Goal: Transaction & Acquisition: Purchase product/service

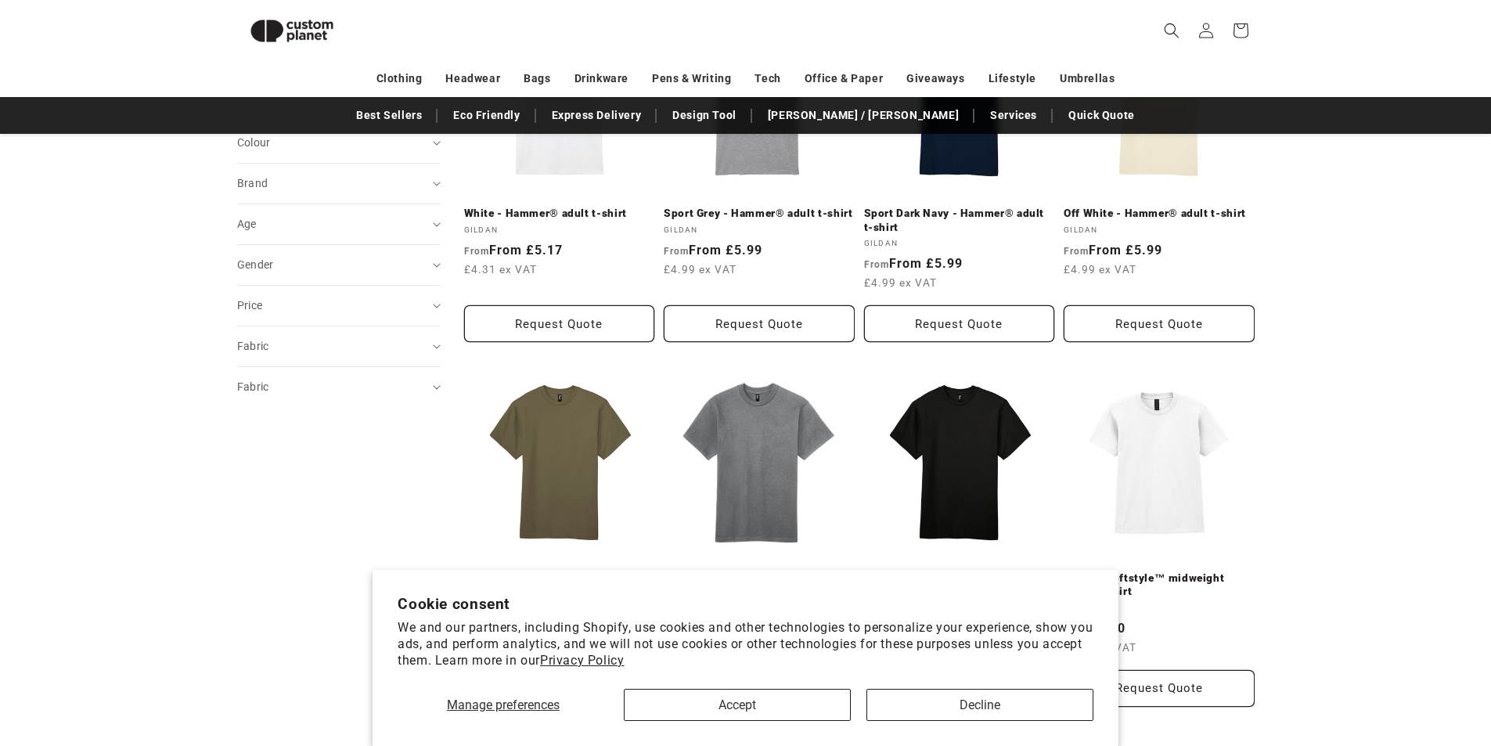
scroll to position [605, 0]
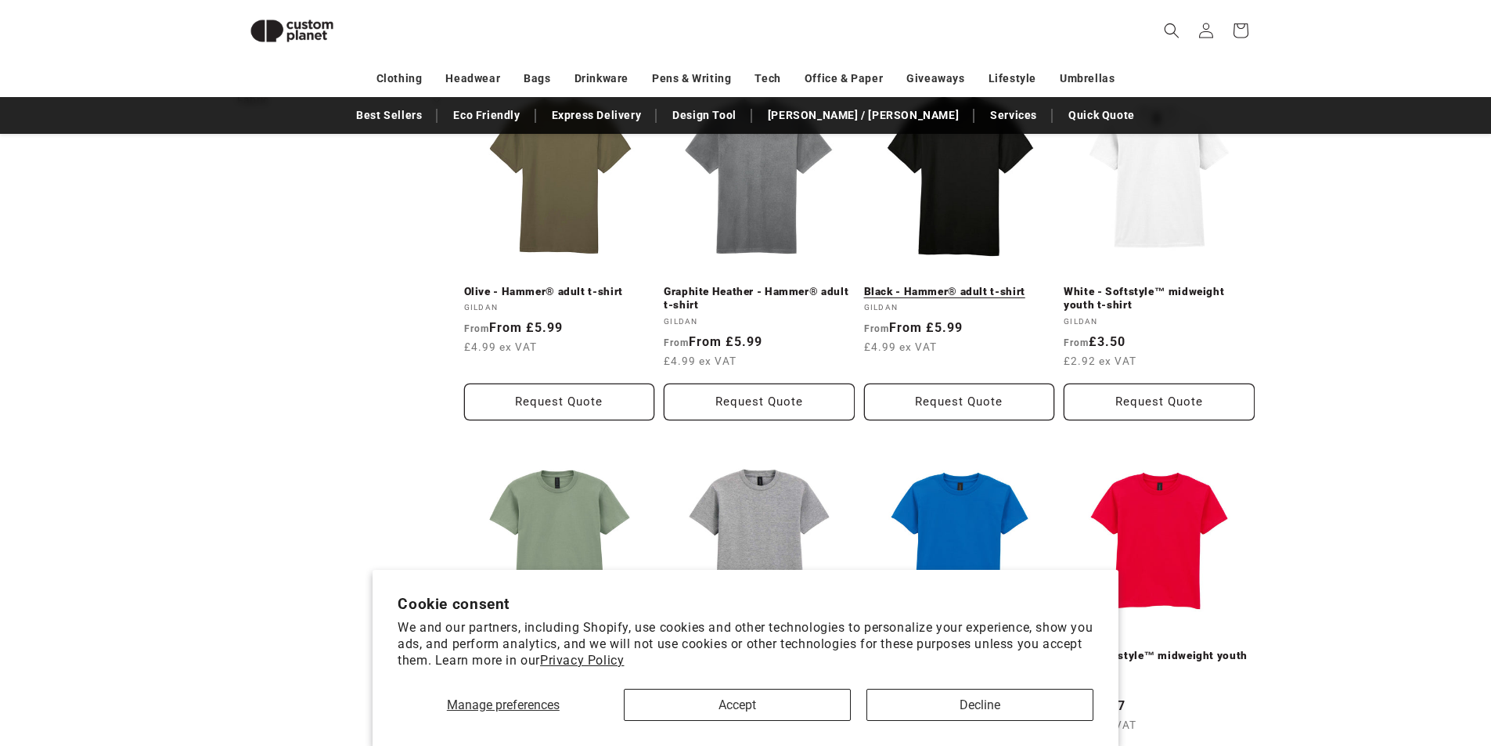
click at [937, 299] on link "Black - Hammer® adult t-shirt" at bounding box center [959, 292] width 191 height 14
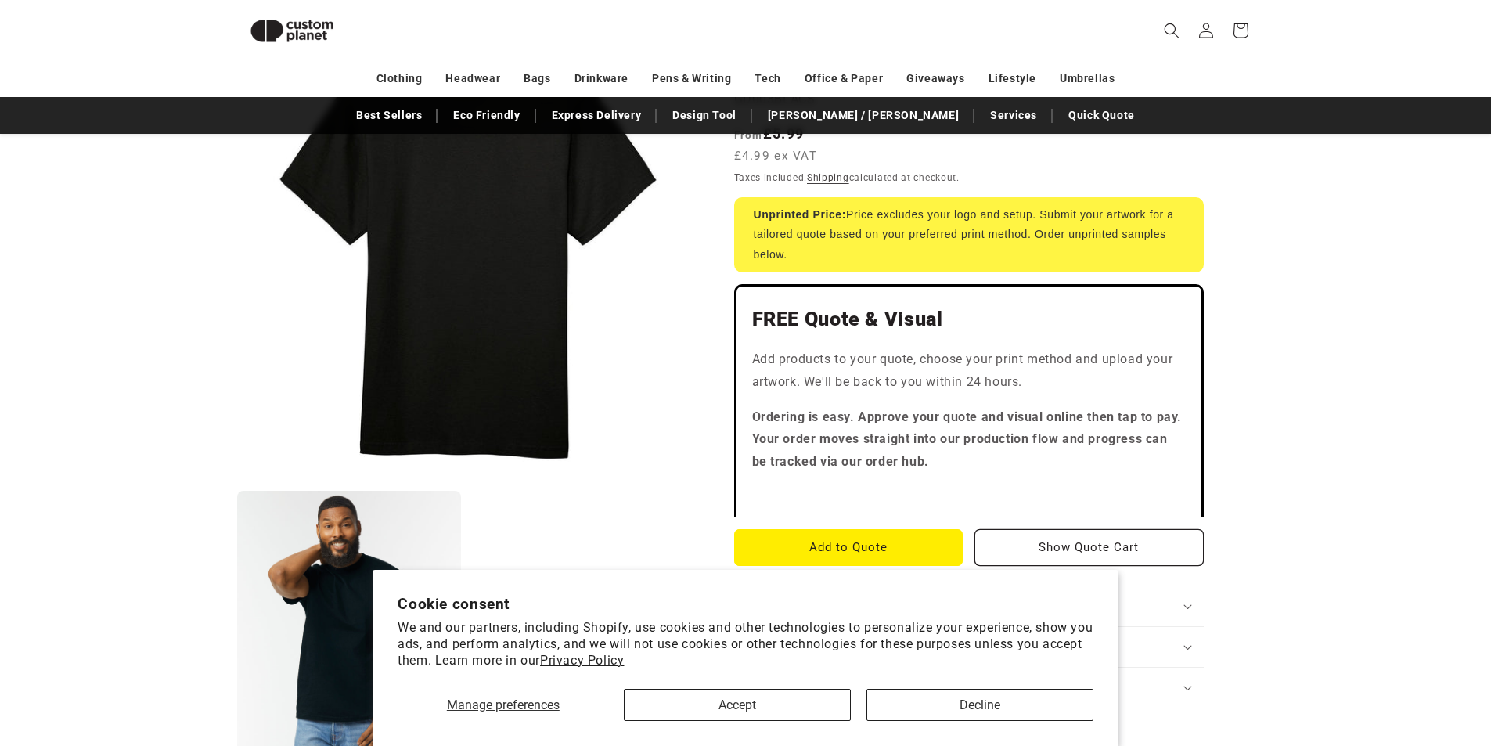
scroll to position [214, 0]
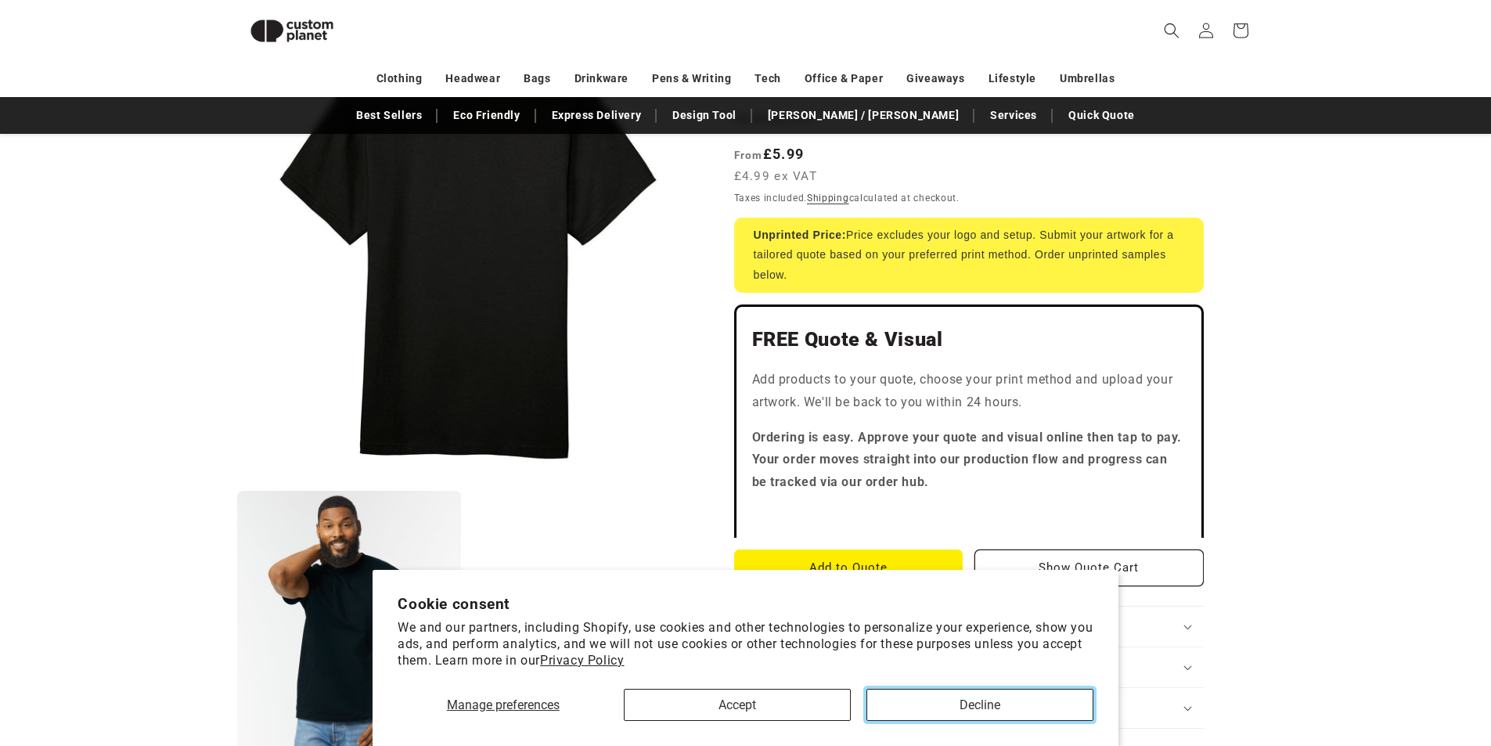
click at [883, 696] on button "Decline" at bounding box center [979, 705] width 227 height 32
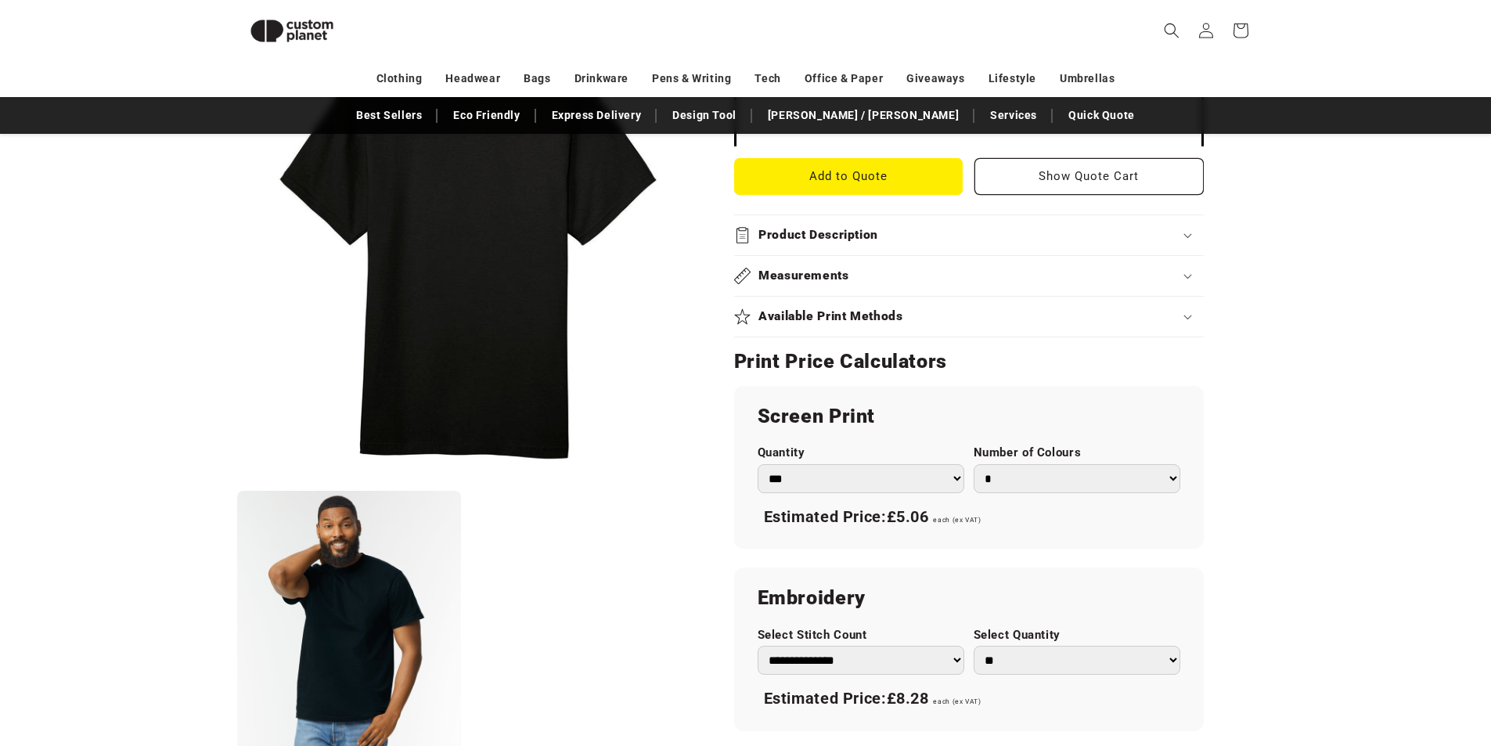
click at [874, 239] on h2 "Product Description" at bounding box center [818, 235] width 120 height 16
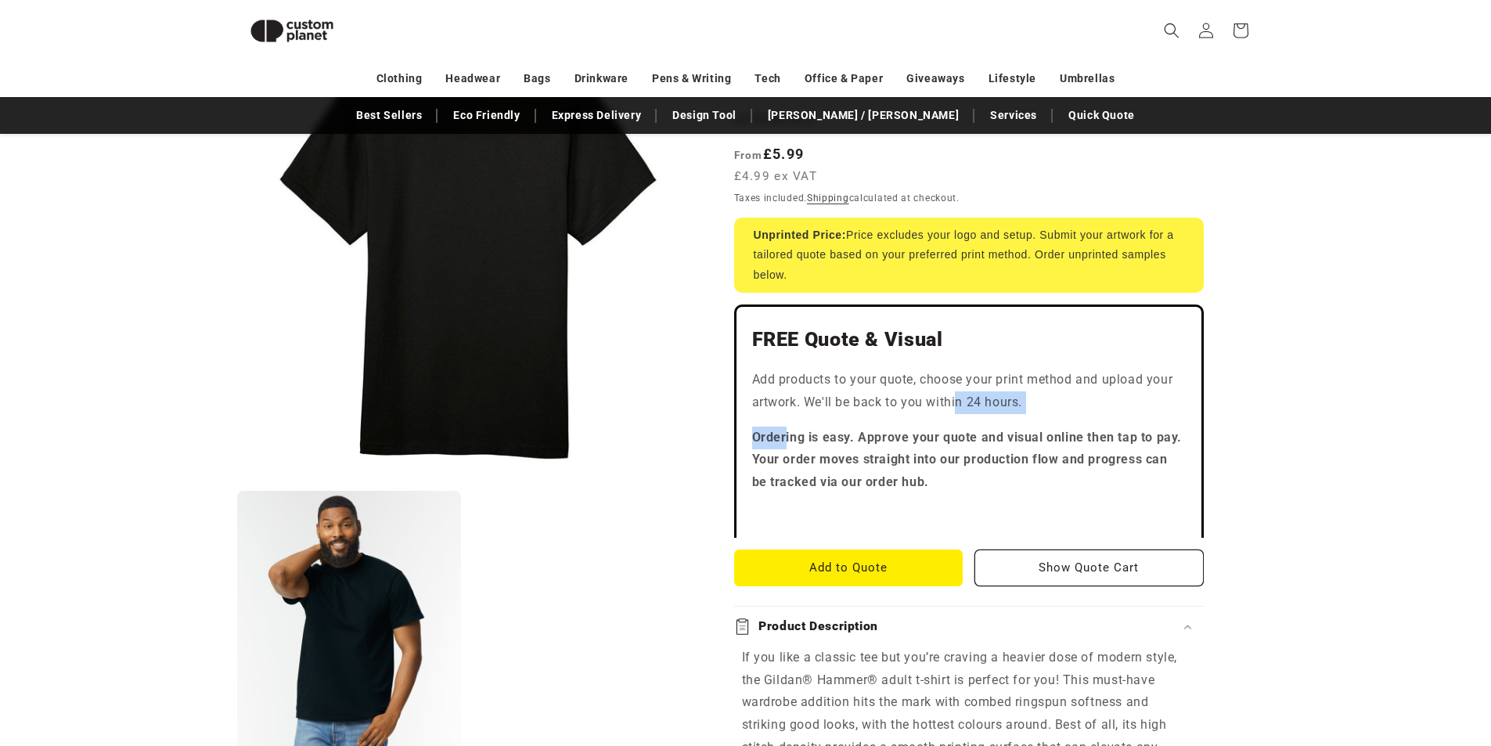
drag, startPoint x: 830, startPoint y: 425, endPoint x: 936, endPoint y: 403, distance: 107.9
click at [952, 406] on div "FREE Quote & Visual Add products to your quote, choose your print method and up…" at bounding box center [968, 420] width 469 height 233
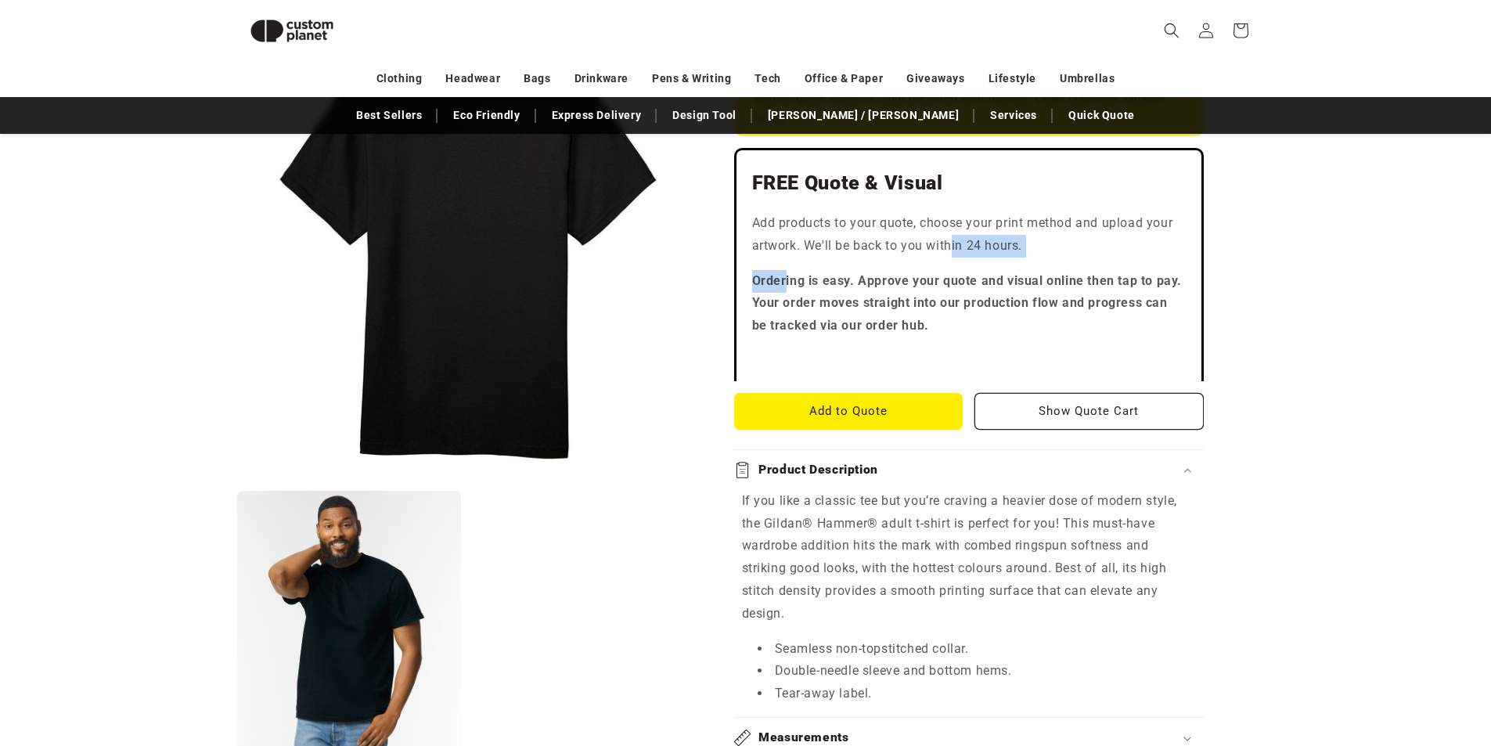
scroll to position [684, 0]
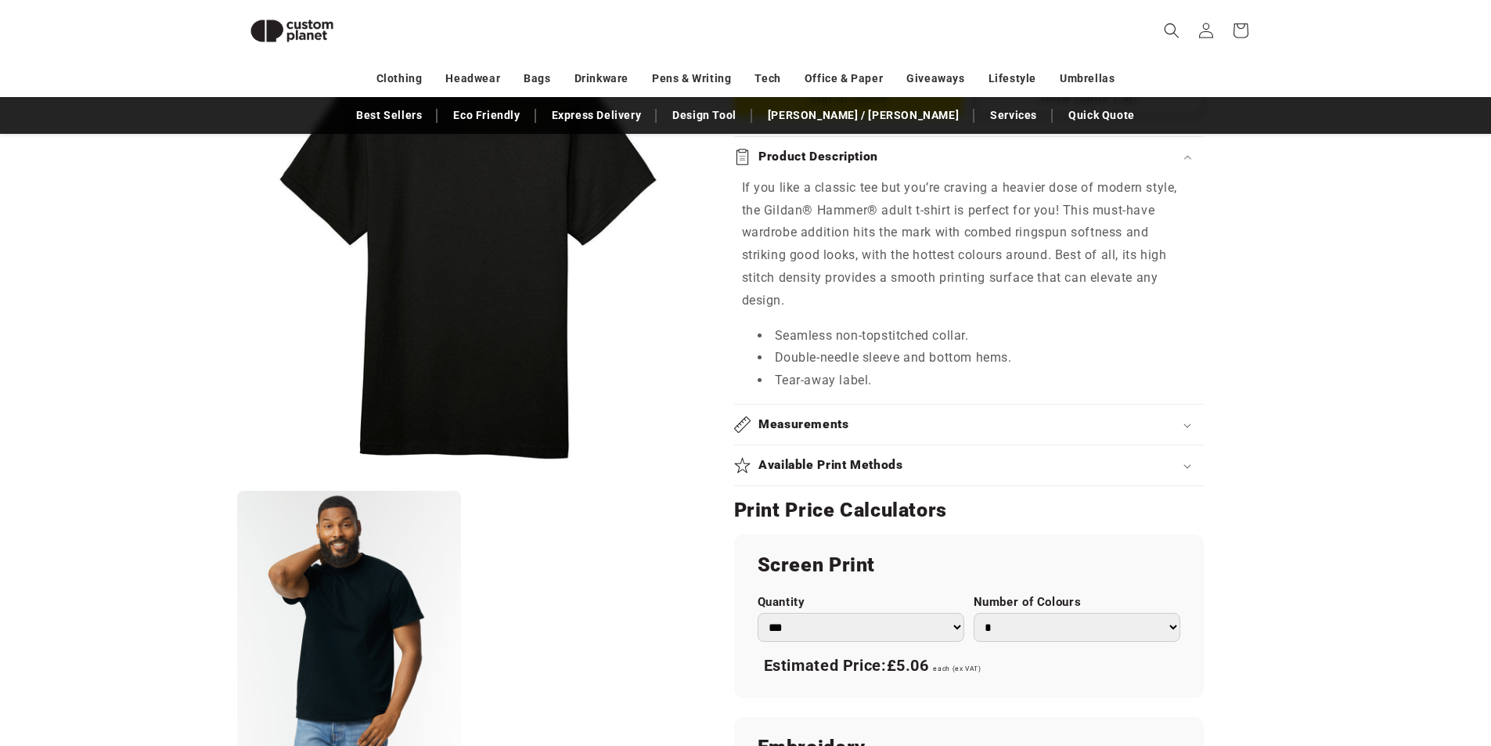
click at [885, 460] on h2 "Available Print Methods" at bounding box center [830, 465] width 145 height 16
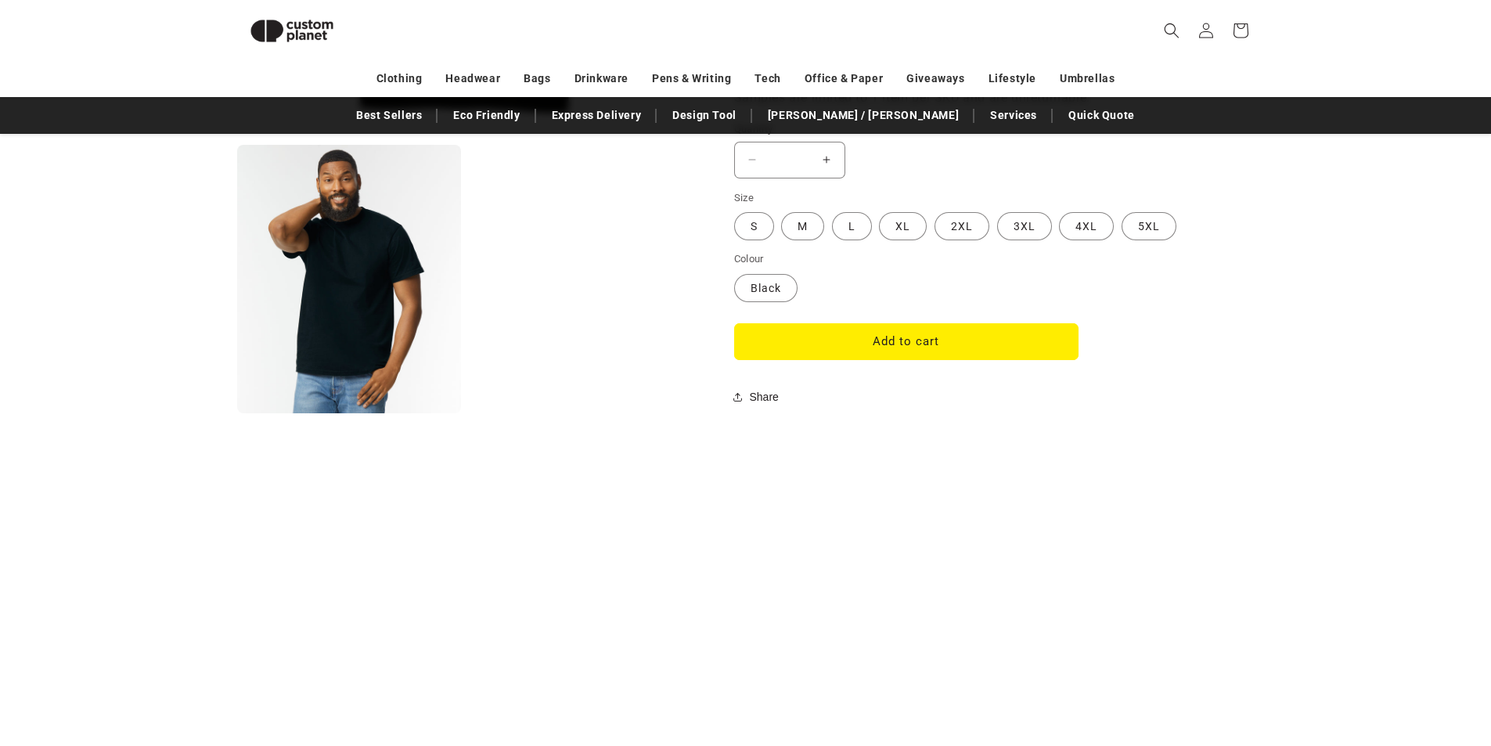
scroll to position [1545, 0]
